Goal: Task Accomplishment & Management: Manage account settings

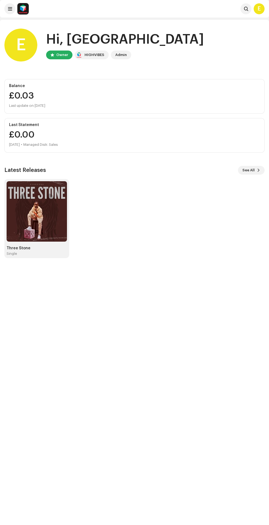
click at [51, 215] on img at bounding box center [37, 211] width 60 height 60
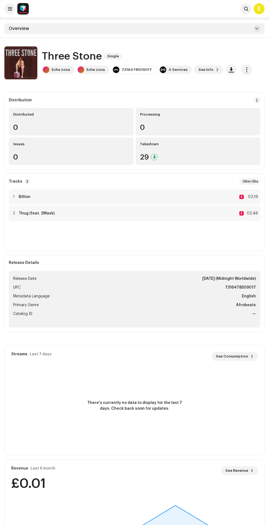
click at [244, 69] on span "button" at bounding box center [246, 70] width 5 height 4
click at [215, 114] on div "Processing" at bounding box center [198, 114] width 116 height 4
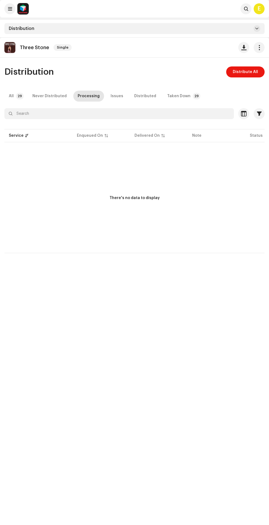
click at [248, 72] on span "Distribute All" at bounding box center [245, 71] width 25 height 11
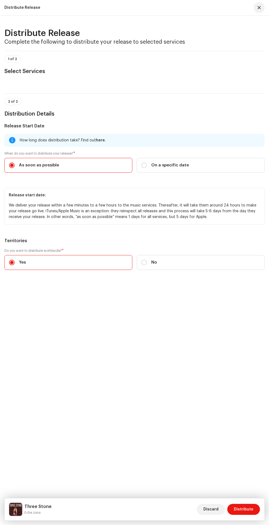
click at [242, 509] on span "Distribute" at bounding box center [243, 509] width 19 height 11
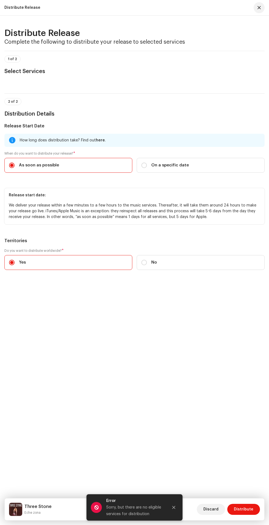
click at [173, 508] on icon "Close" at bounding box center [173, 507] width 3 height 3
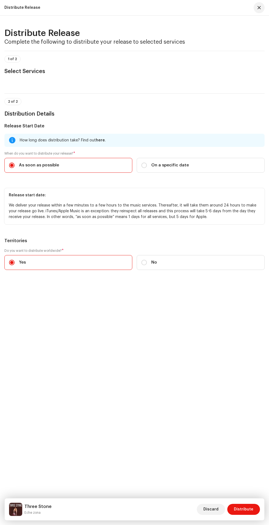
click at [258, 8] on span "button" at bounding box center [258, 7] width 3 height 4
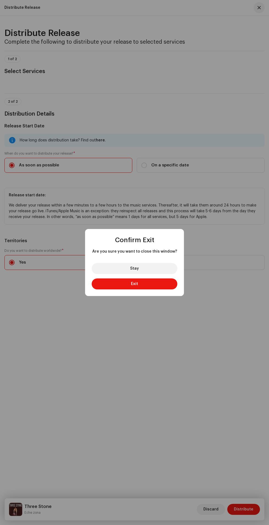
click at [168, 286] on button "Exit" at bounding box center [135, 283] width 86 height 11
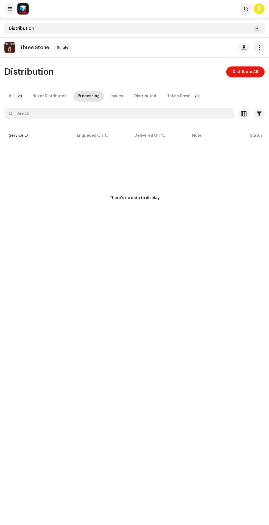
click at [259, 47] on span "button" at bounding box center [259, 47] width 5 height 4
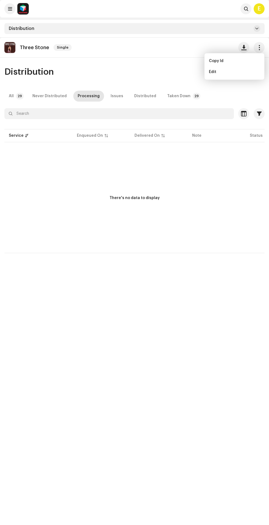
click at [241, 72] on div "Edit" at bounding box center [234, 72] width 51 height 4
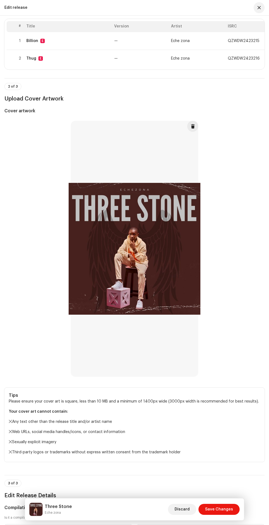
scroll to position [58, 0]
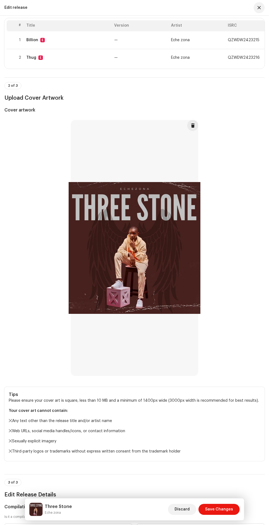
click at [163, 264] on div at bounding box center [135, 248] width 132 height 260
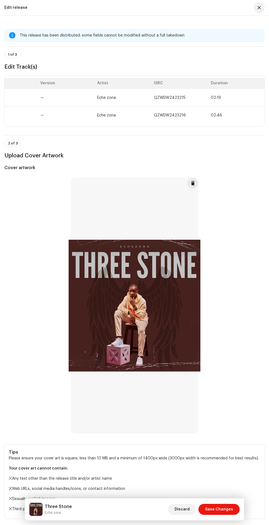
scroll to position [0, 77]
click at [242, 167] on h5 "Cover artwork" at bounding box center [134, 167] width 260 height 7
click at [189, 97] on td "QZWDW2423215" at bounding box center [177, 98] width 57 height 18
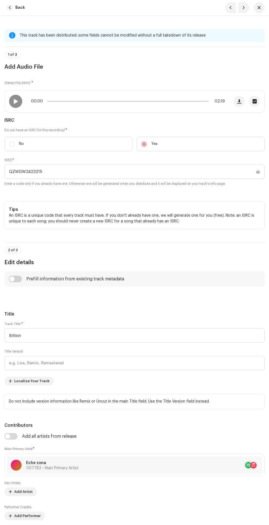
click at [239, 101] on span "button" at bounding box center [239, 101] width 4 height 4
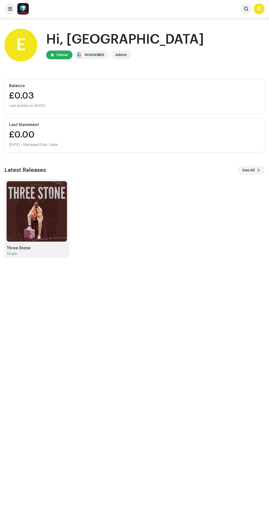
click at [54, 222] on img at bounding box center [37, 211] width 60 height 60
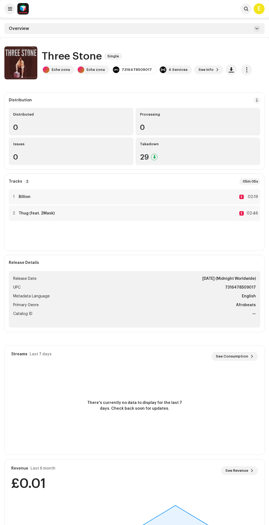
click at [198, 69] on span "See Info" at bounding box center [205, 69] width 15 height 11
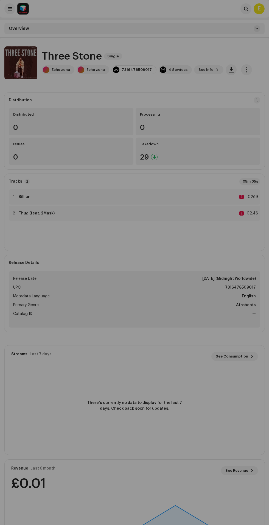
click at [62, 426] on div "Three Stone 2451075 Metadata Distribution Metadata Language English Release Tit…" at bounding box center [134, 262] width 269 height 525
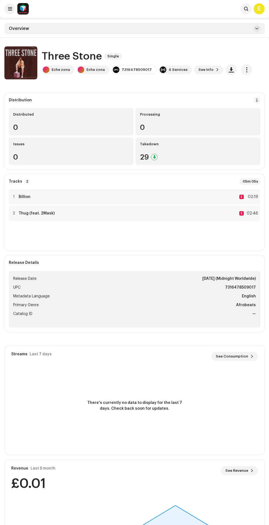
click at [244, 69] on span "button" at bounding box center [246, 70] width 5 height 4
click at [192, 94] on span "Edit" at bounding box center [191, 94] width 7 height 4
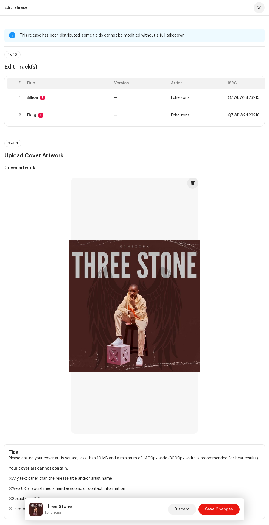
click at [63, 115] on div "Thug E" at bounding box center [67, 115] width 83 height 4
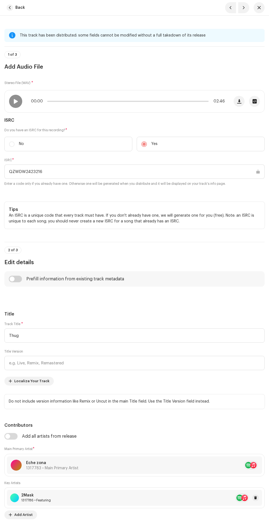
click at [239, 101] on span "button" at bounding box center [239, 101] width 4 height 4
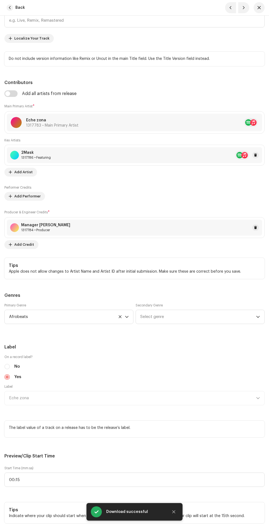
scroll to position [357, 0]
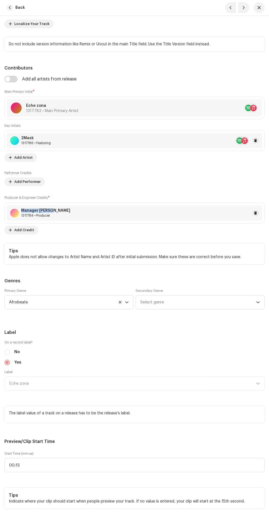
copy div "Manager [PERSON_NAME]"
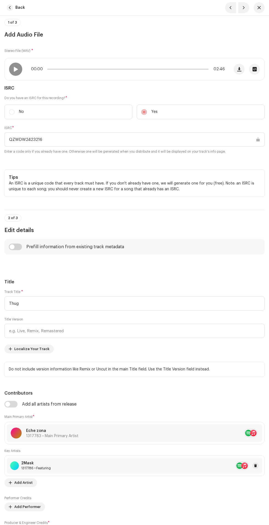
scroll to position [0, 0]
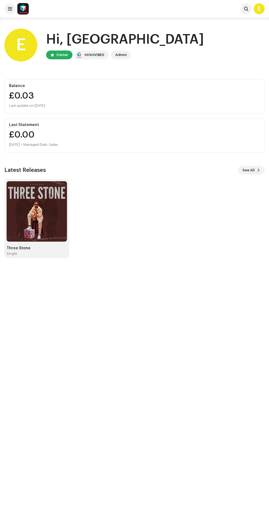
click at [27, 253] on div "Single" at bounding box center [37, 253] width 60 height 4
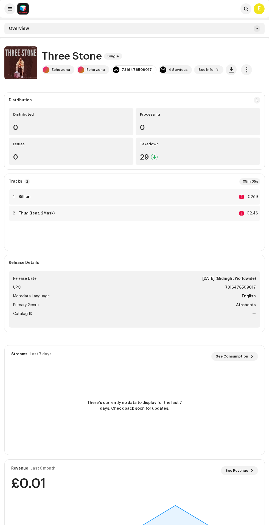
click at [59, 69] on div "Eche zona" at bounding box center [61, 70] width 18 height 4
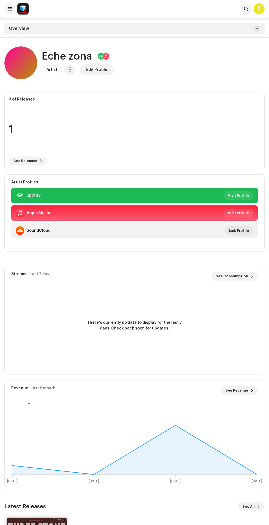
click at [236, 198] on span "Visit Profile" at bounding box center [238, 195] width 21 height 11
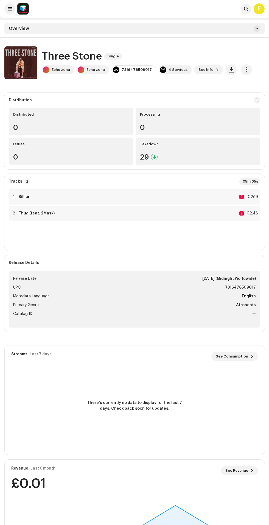
click at [176, 201] on div "1 Billion E 02:19" at bounding box center [134, 196] width 251 height 15
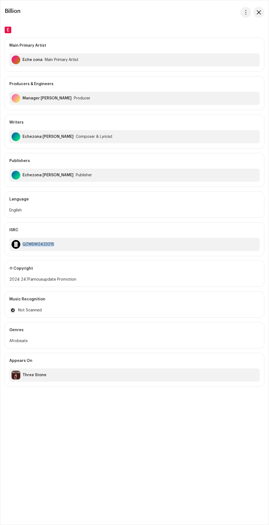
copy div "QZWDW2423215"
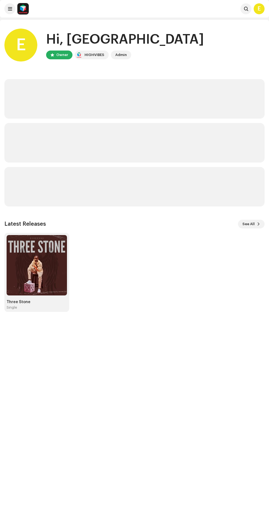
click at [59, 272] on img at bounding box center [37, 265] width 60 height 60
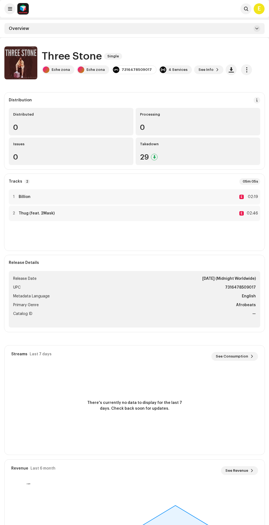
click at [133, 218] on div "2 Thug (feat. 2Mask) E 02:46" at bounding box center [134, 213] width 251 height 15
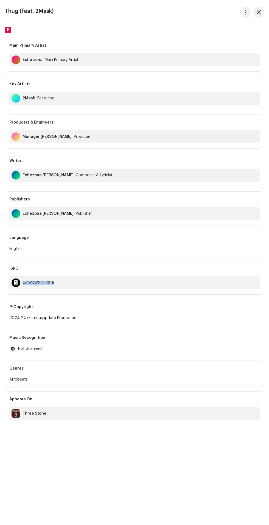
copy div "QZWDW2423216"
